Goal: Find specific page/section: Find specific page/section

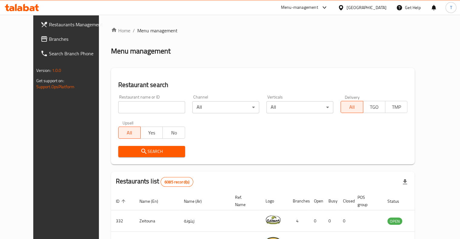
click at [130, 106] on input "search" at bounding box center [151, 107] width 67 height 12
click at [165, 75] on div "Restaurant search Restaurant name or ID Restaurant name or ID Channel All ​ Ver…" at bounding box center [263, 116] width 304 height 96
click at [134, 105] on input "search" at bounding box center [151, 107] width 67 height 12
click button "Search" at bounding box center [151, 151] width 67 height 11
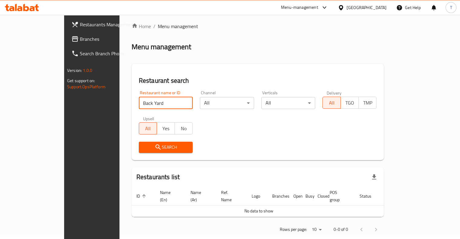
scroll to position [8, 0]
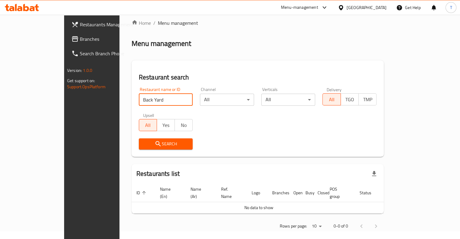
click at [139, 98] on input "Back Yard" at bounding box center [166, 100] width 54 height 12
type input "BackYard"
click button "Search" at bounding box center [166, 143] width 54 height 11
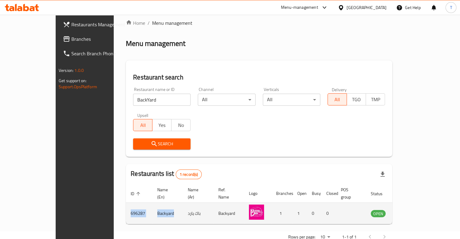
drag, startPoint x: 137, startPoint y: 209, endPoint x: 92, endPoint y: 205, distance: 45.2
click at [126, 205] on tr "696287 Backyard باك يارد Backyard 1 1 0 0 OPEN" at bounding box center [272, 213] width 293 height 21
copy tr "696287 Backyard"
